Goal: Transaction & Acquisition: Subscribe to service/newsletter

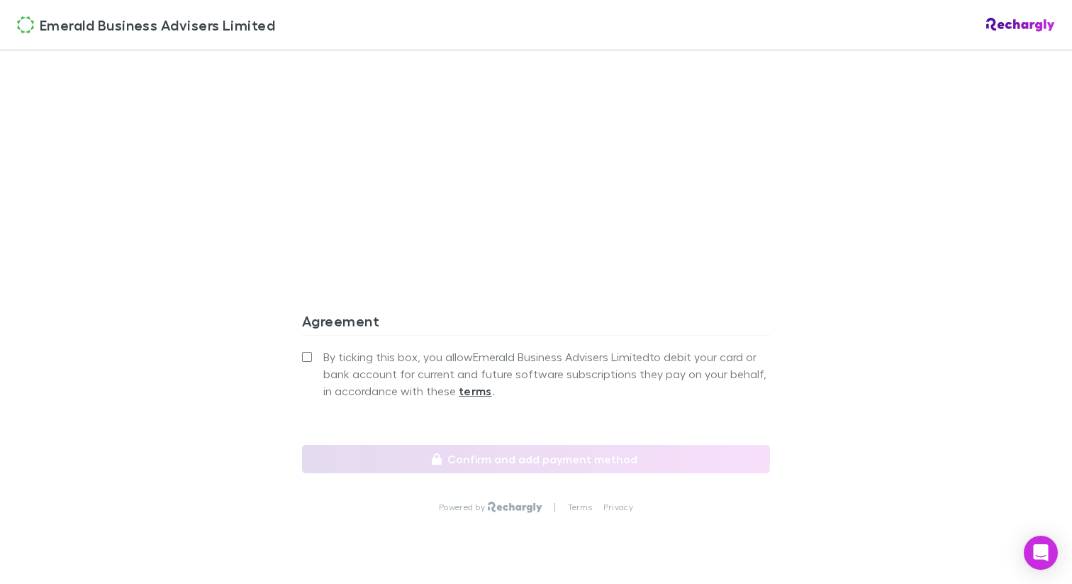
scroll to position [1255, 0]
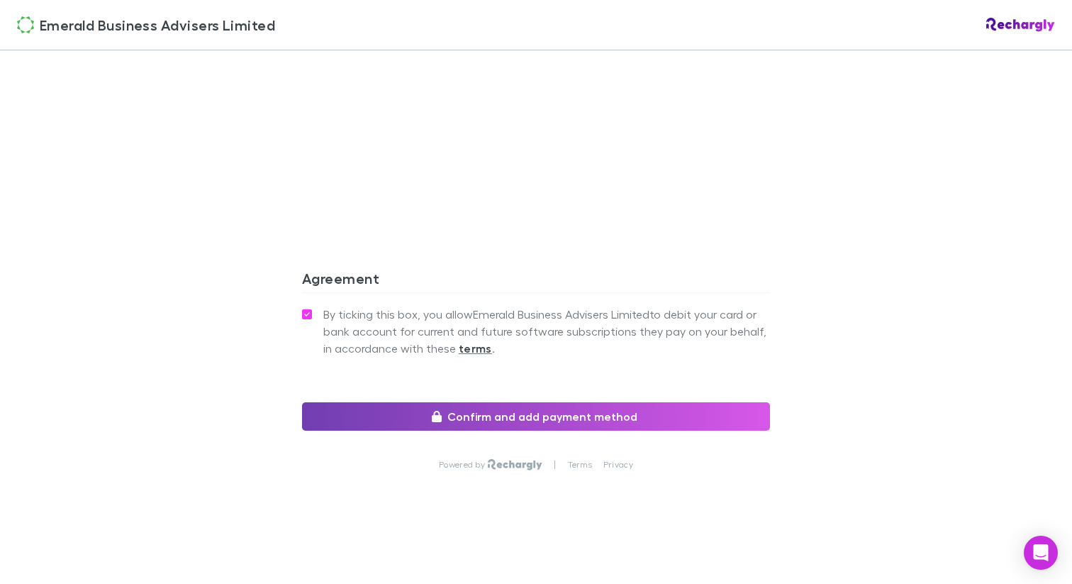
click at [504, 414] on button "Confirm and add payment method" at bounding box center [536, 416] width 468 height 28
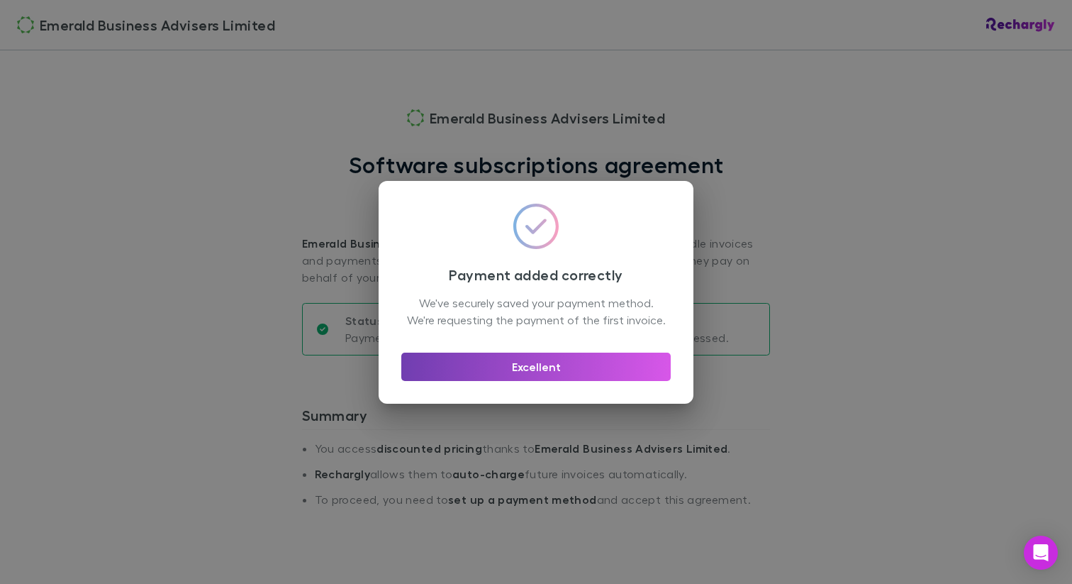
click at [555, 379] on button "Excellent" at bounding box center [536, 367] width 270 height 28
